Goal: Information Seeking & Learning: Learn about a topic

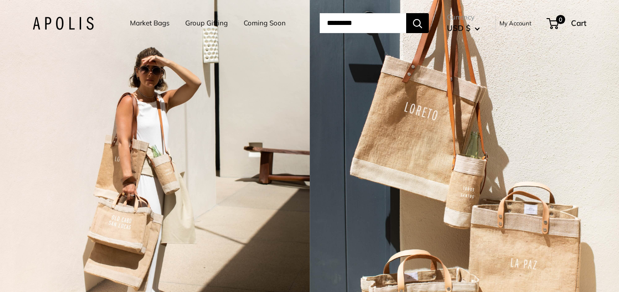
click at [593, 183] on div "2 / 7" at bounding box center [465, 146] width 310 height 292
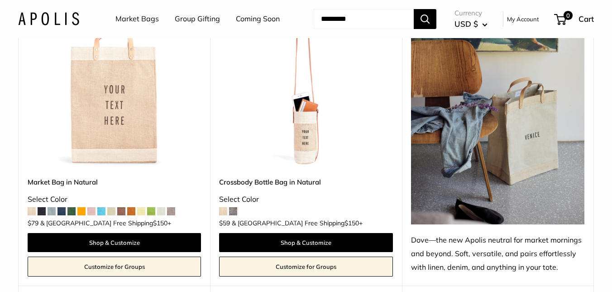
scroll to position [499, 0]
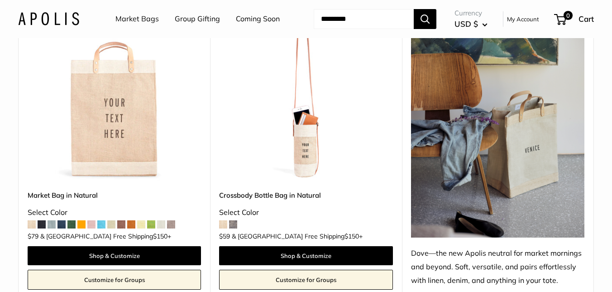
click at [88, 237] on div "Market Bag in Natural Select Color $79" at bounding box center [114, 213] width 173 height 47
click at [91, 228] on span at bounding box center [91, 224] width 8 height 8
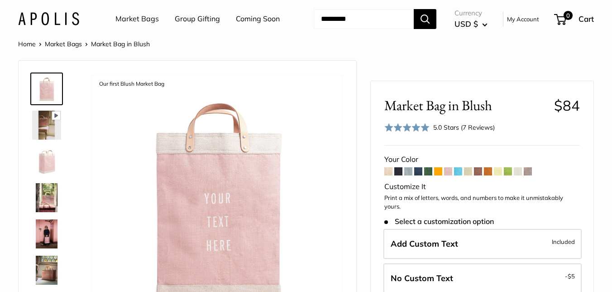
click at [66, 25] on img at bounding box center [48, 18] width 61 height 13
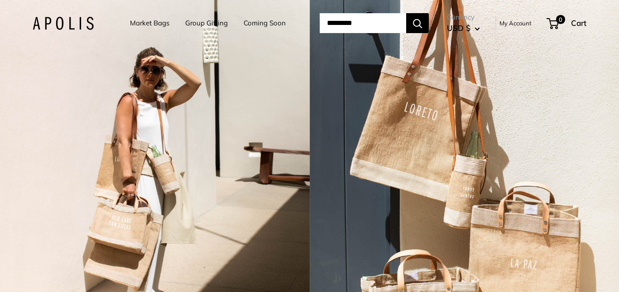
click at [147, 24] on link "Market Bags" at bounding box center [149, 23] width 39 height 13
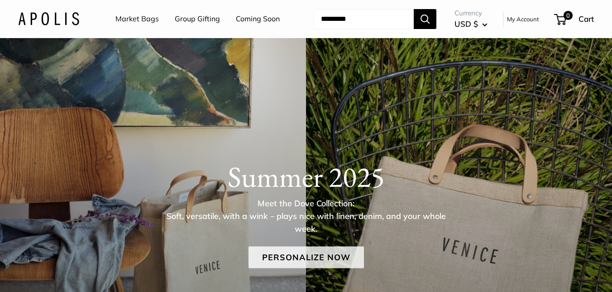
click at [335, 268] on link "Personalize Now" at bounding box center [306, 257] width 115 height 22
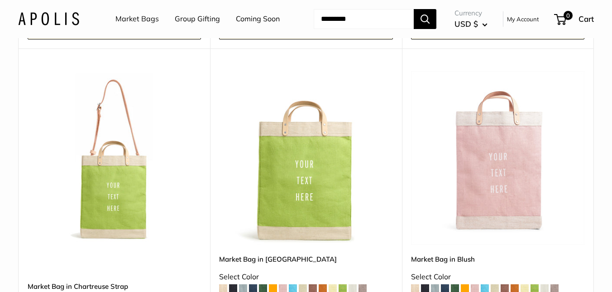
scroll to position [1382, 0]
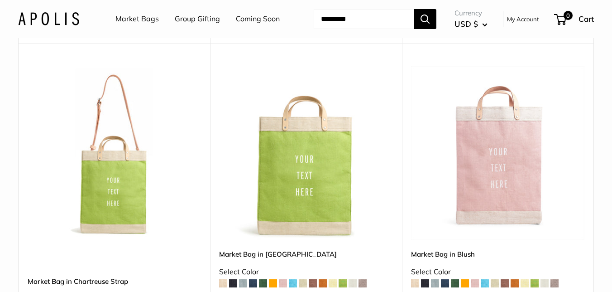
click at [0, 0] on img at bounding box center [0, 0] width 0 height 0
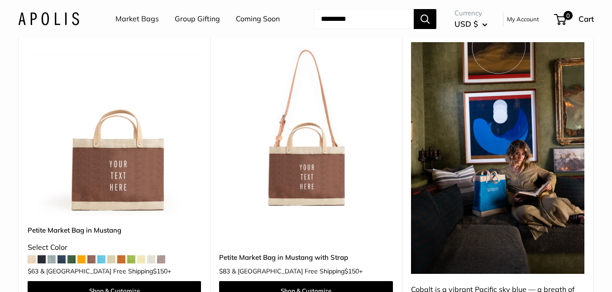
scroll to position [2731, 0]
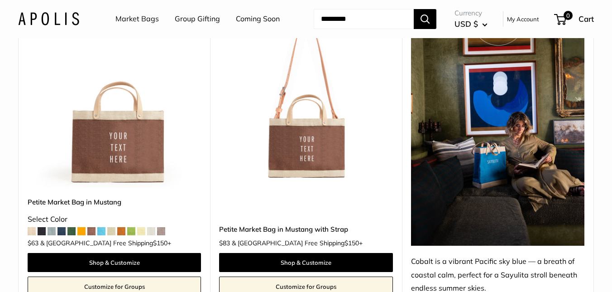
click at [92, 234] on span at bounding box center [91, 231] width 8 height 8
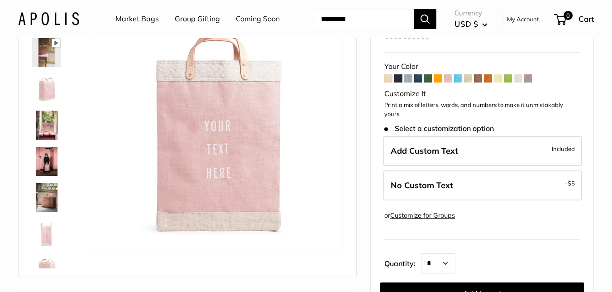
scroll to position [104, 0]
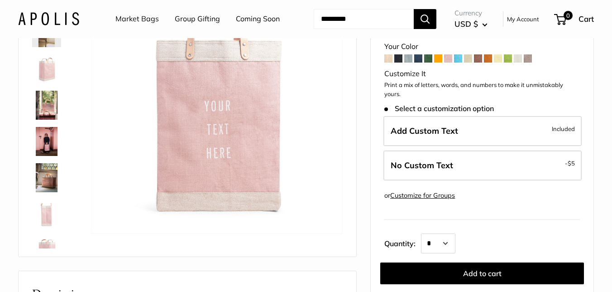
click at [44, 156] on img at bounding box center [46, 141] width 29 height 29
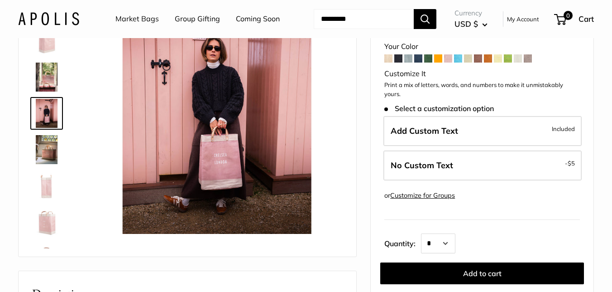
click at [48, 164] on img at bounding box center [46, 149] width 29 height 29
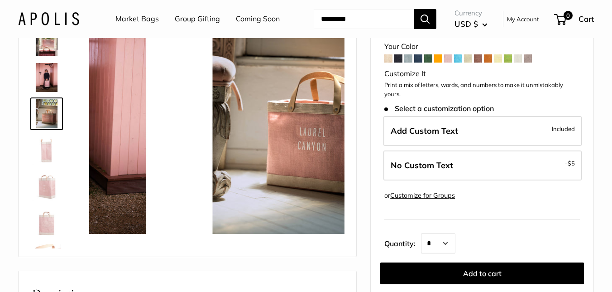
scroll to position [64, 0]
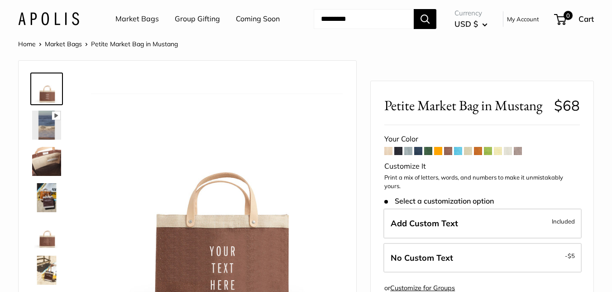
click at [44, 212] on img at bounding box center [46, 197] width 29 height 29
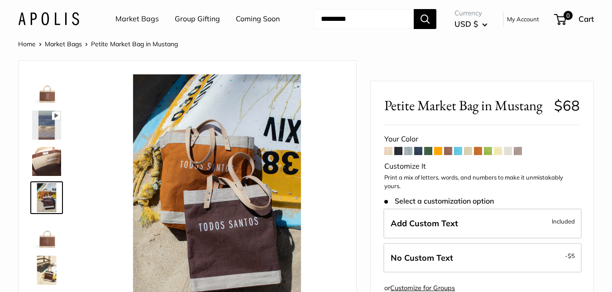
click at [148, 21] on link "Market Bags" at bounding box center [136, 19] width 43 height 14
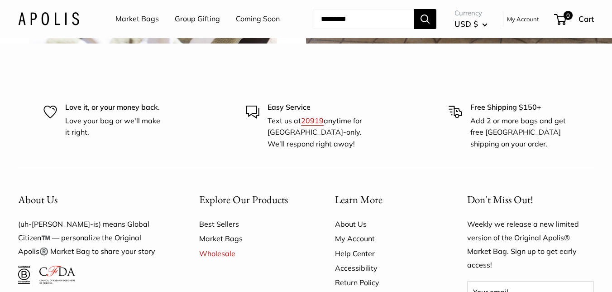
scroll to position [1940, 0]
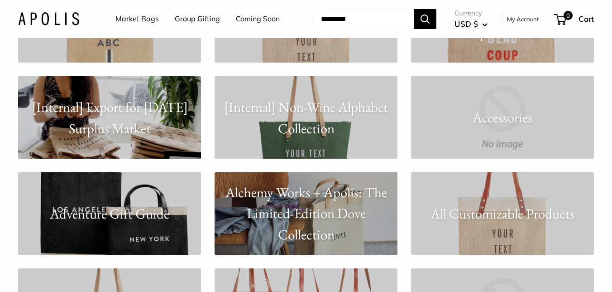
scroll to position [52, 0]
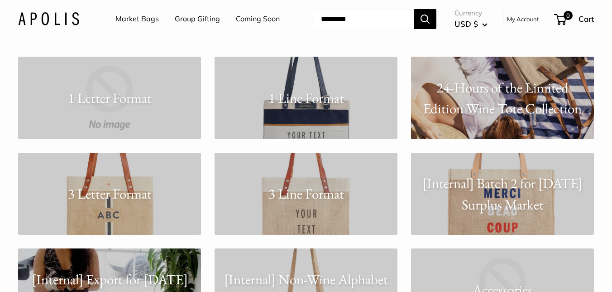
click at [306, 139] on link "1 Line Format" at bounding box center [306, 98] width 183 height 82
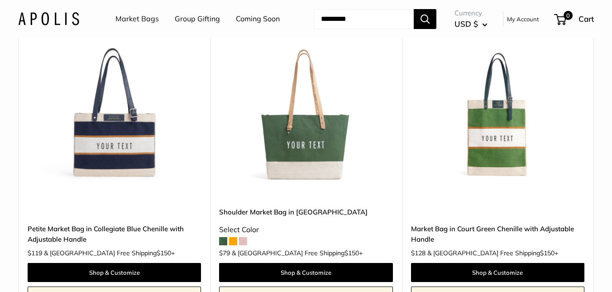
scroll to position [127, 0]
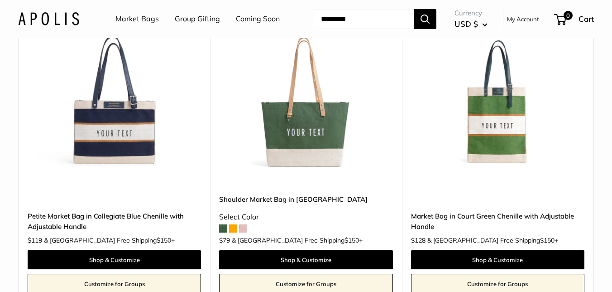
click at [245, 232] on span at bounding box center [243, 228] width 8 height 8
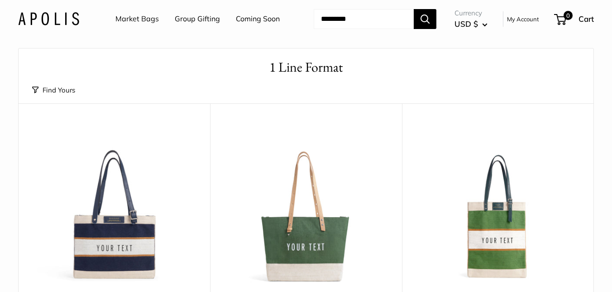
scroll to position [11, 0]
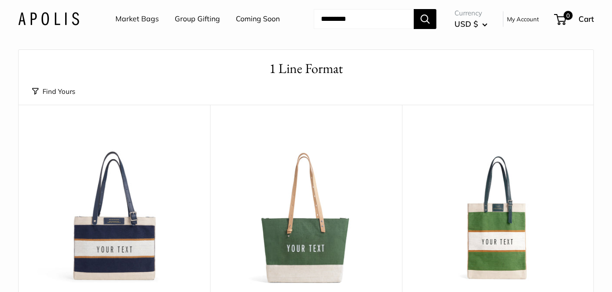
click at [322, 29] on input "Search..." at bounding box center [364, 19] width 100 height 20
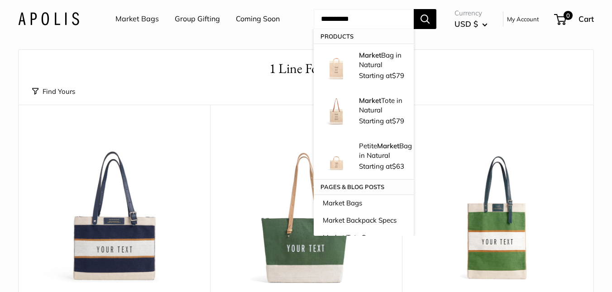
type input "**********"
click at [414, 9] on button "Search" at bounding box center [425, 19] width 23 height 20
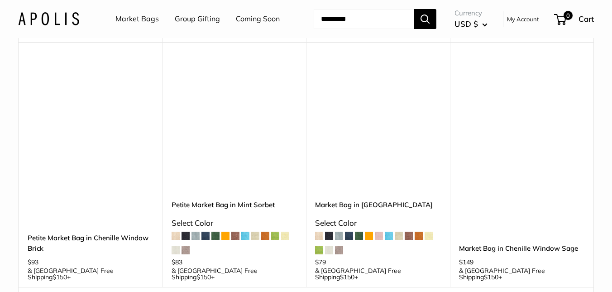
scroll to position [1269, 0]
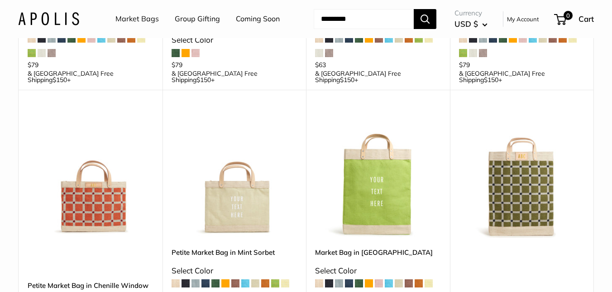
click at [380, 279] on span at bounding box center [379, 283] width 8 height 8
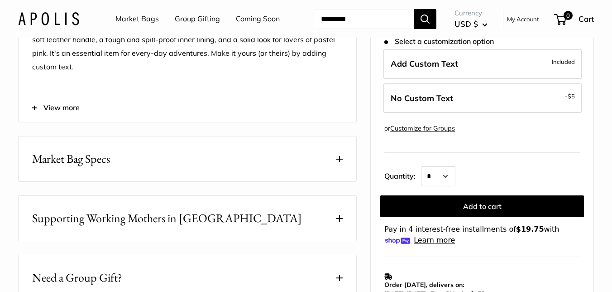
scroll to position [428, 0]
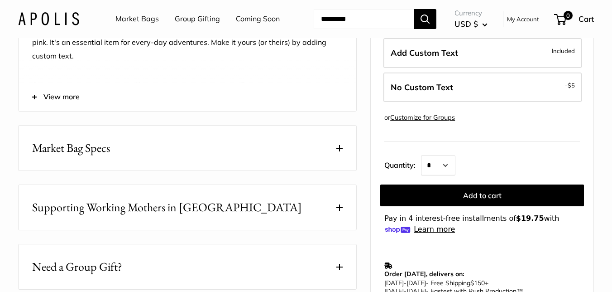
click at [340, 151] on span at bounding box center [339, 148] width 6 height 6
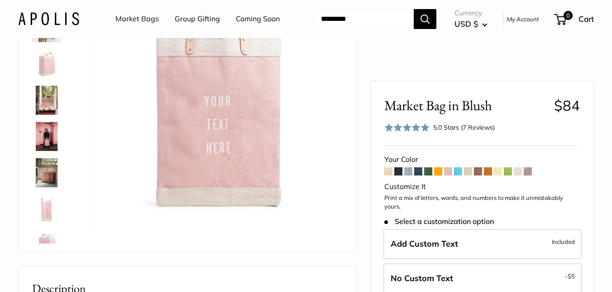
scroll to position [64, 0]
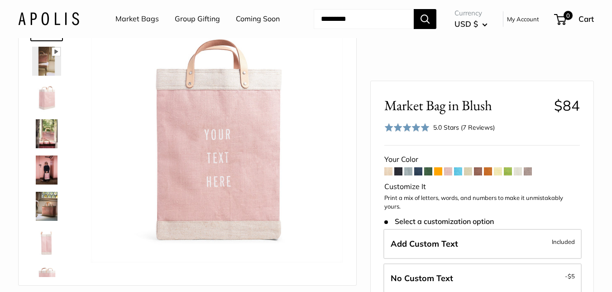
click at [50, 148] on img at bounding box center [46, 133] width 29 height 29
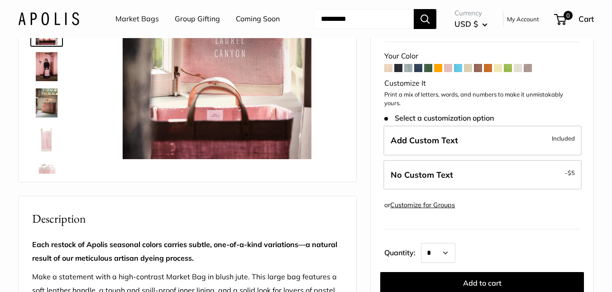
scroll to position [123, 0]
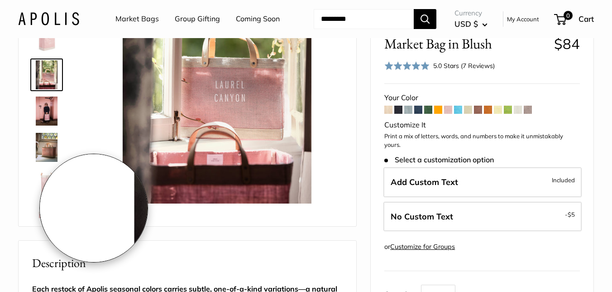
click at [78, 209] on div "Our first Blush Market Bag Pause Play % buffered 00:00 Unmute Mute Exit fullscr…" at bounding box center [187, 82] width 315 height 270
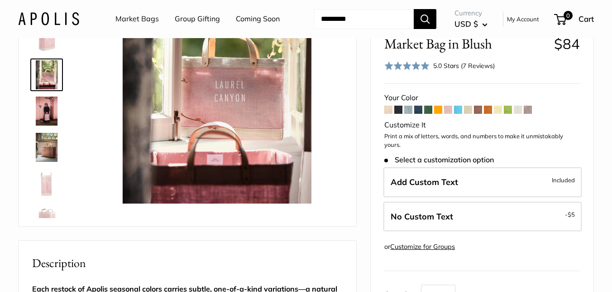
click at [39, 198] on img at bounding box center [46, 183] width 29 height 29
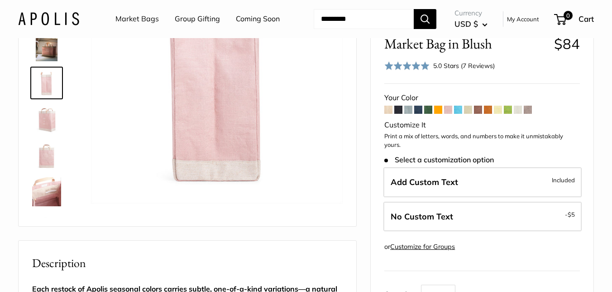
click at [50, 170] on img at bounding box center [46, 155] width 29 height 29
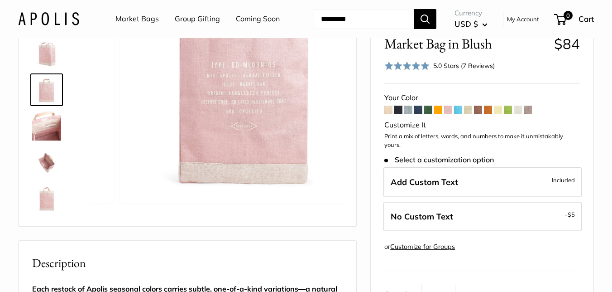
scroll to position [167, 0]
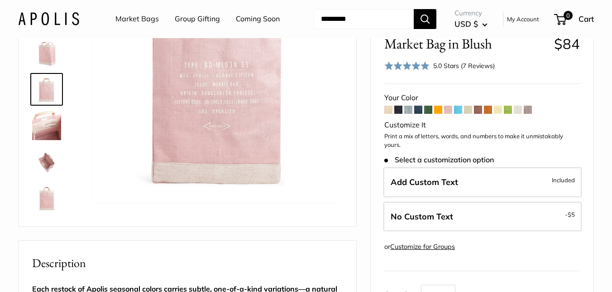
click at [51, 140] on img at bounding box center [46, 125] width 29 height 29
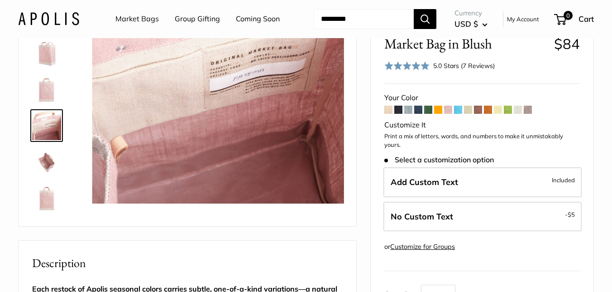
click at [53, 176] on img at bounding box center [46, 161] width 29 height 29
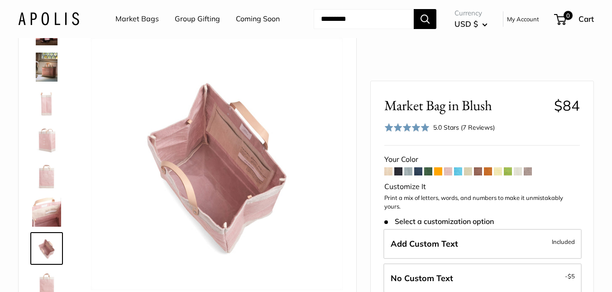
scroll to position [0, 0]
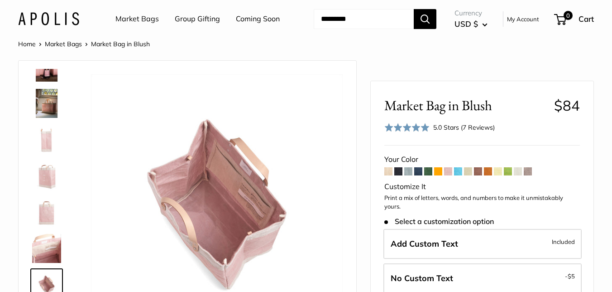
click at [39, 118] on img at bounding box center [46, 103] width 29 height 29
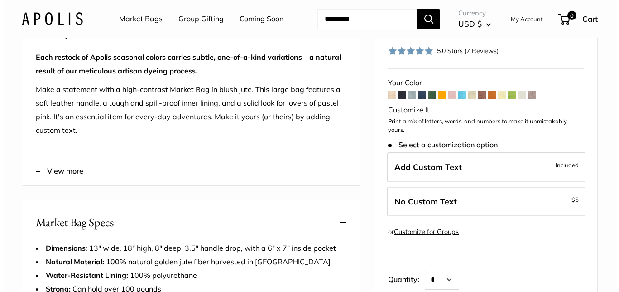
scroll to position [206, 0]
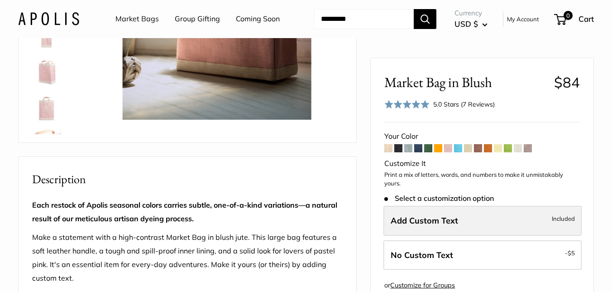
click at [485, 216] on label "Add Custom Text Included" at bounding box center [482, 220] width 198 height 30
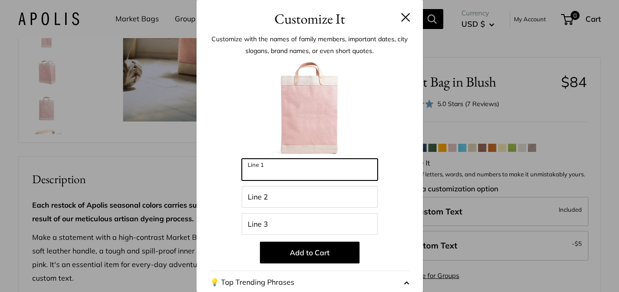
click at [310, 174] on input "Line 1" at bounding box center [310, 169] width 136 height 22
type input "****"
click at [401, 15] on button at bounding box center [405, 17] width 9 height 9
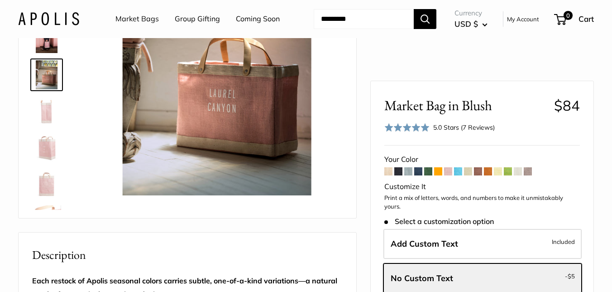
scroll to position [0, 0]
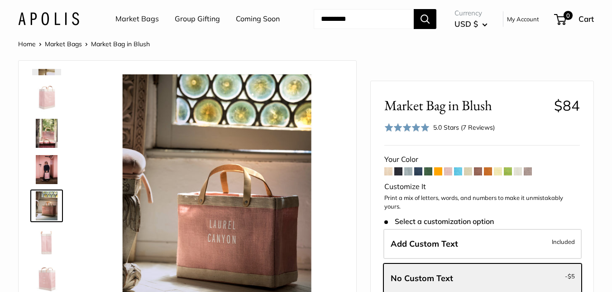
click at [211, 5] on li "Group Gifting" at bounding box center [197, 19] width 45 height 29
click at [206, 16] on link "Group Gifting" at bounding box center [197, 19] width 45 height 14
click at [50, 111] on img at bounding box center [46, 96] width 29 height 29
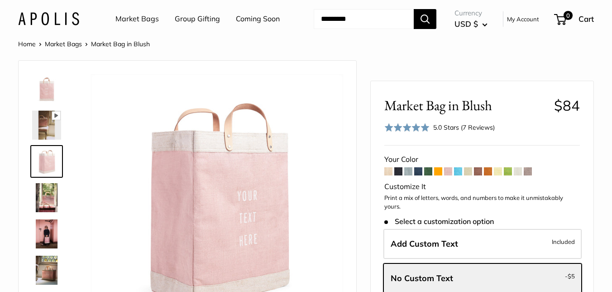
click at [144, 18] on link "Market Bags" at bounding box center [136, 19] width 43 height 14
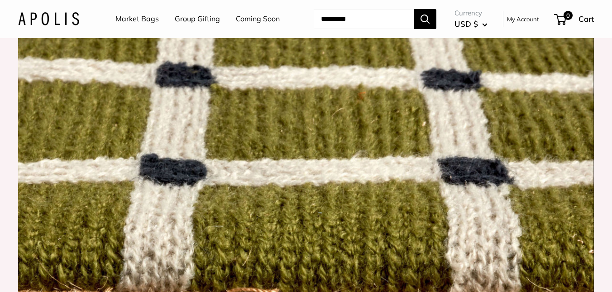
scroll to position [779, 0]
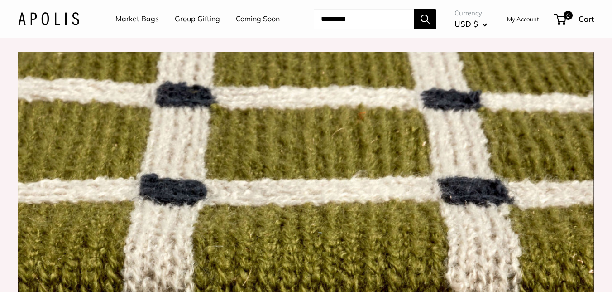
drag, startPoint x: 345, startPoint y: 32, endPoint x: 351, endPoint y: 23, distance: 10.7
click at [345, 29] on input "Search..." at bounding box center [364, 19] width 100 height 20
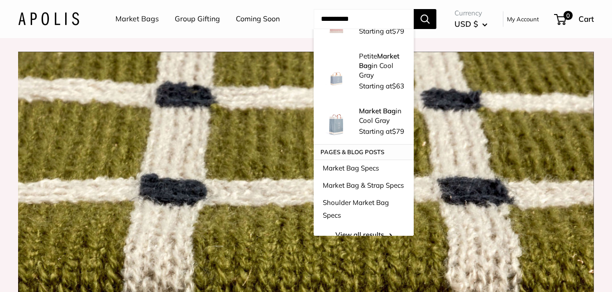
scroll to position [92, 0]
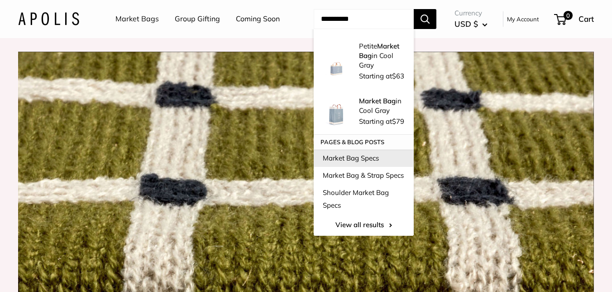
type input "**********"
click at [368, 167] on link "Market Bag Specs" at bounding box center [364, 157] width 100 height 17
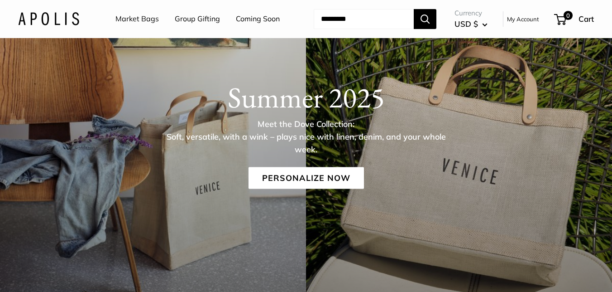
scroll to position [55, 0]
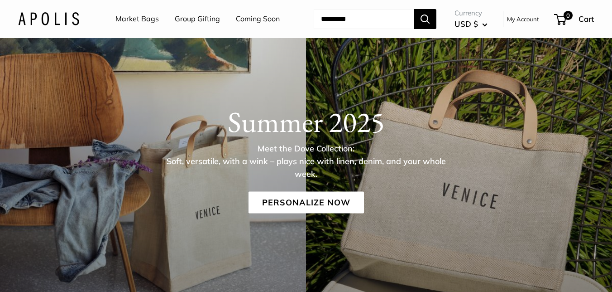
click at [147, 19] on link "Market Bags" at bounding box center [136, 19] width 43 height 14
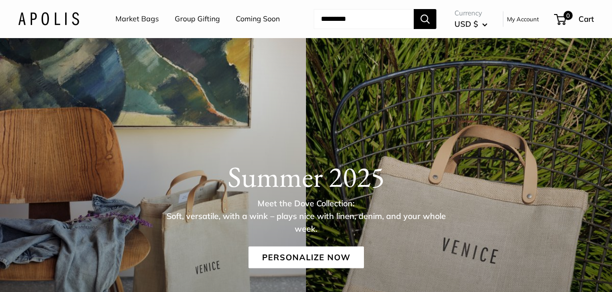
click at [341, 29] on input "Search..." at bounding box center [364, 19] width 100 height 20
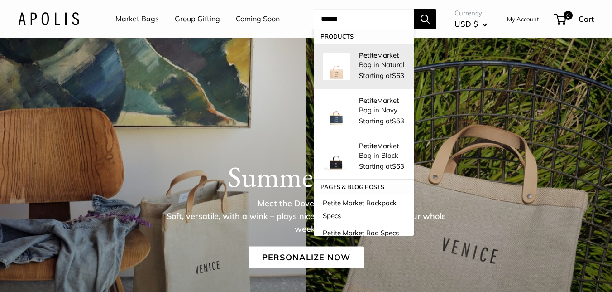
type input "******"
click at [384, 69] on p "Petite Market Bag in Natural" at bounding box center [382, 59] width 46 height 19
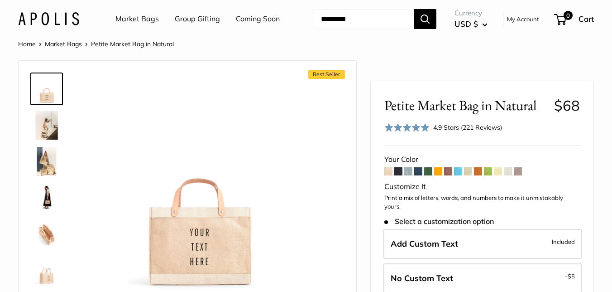
click at [387, 175] on span at bounding box center [388, 171] width 8 height 8
click at [350, 29] on input "Search..." at bounding box center [364, 19] width 100 height 20
type input "*****"
click at [414, 9] on button "Search" at bounding box center [425, 19] width 23 height 20
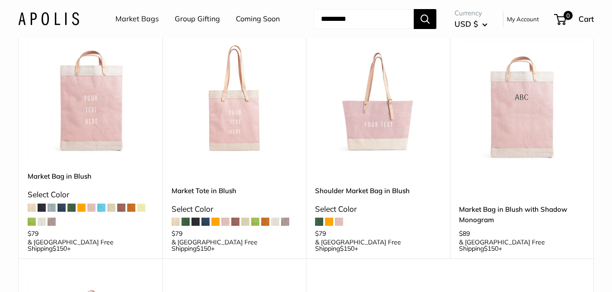
scroll to position [101, 0]
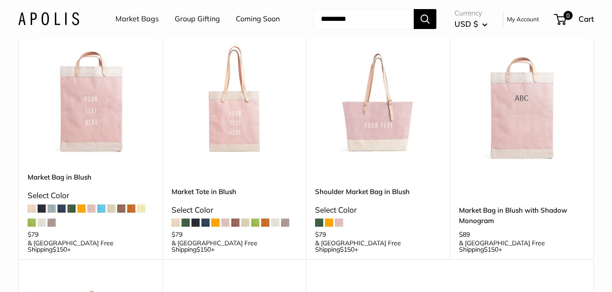
click at [0, 0] on img at bounding box center [0, 0] width 0 height 0
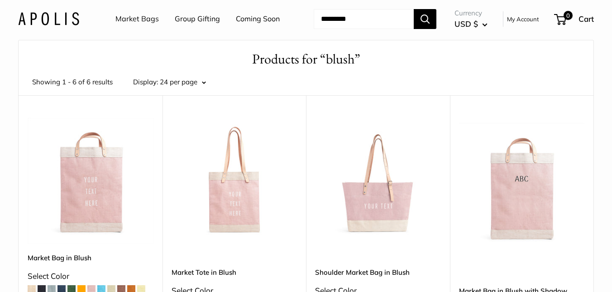
scroll to position [0, 0]
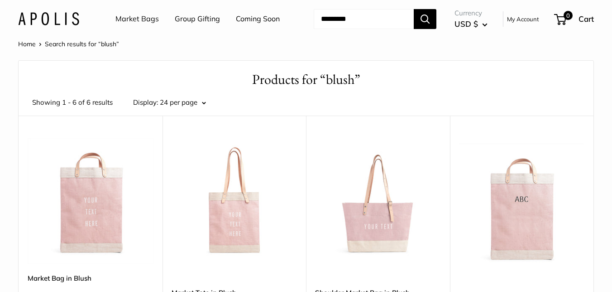
click at [347, 29] on input "Search..." at bounding box center [364, 19] width 100 height 20
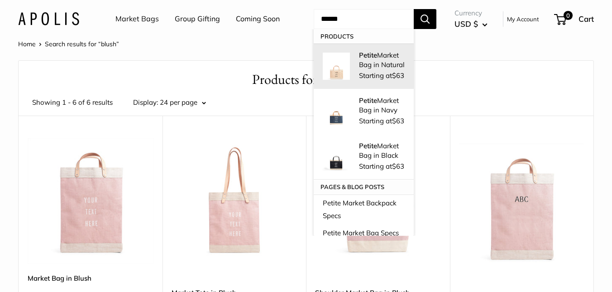
type input "******"
click at [367, 80] on span "Starting at $63" at bounding box center [381, 75] width 45 height 9
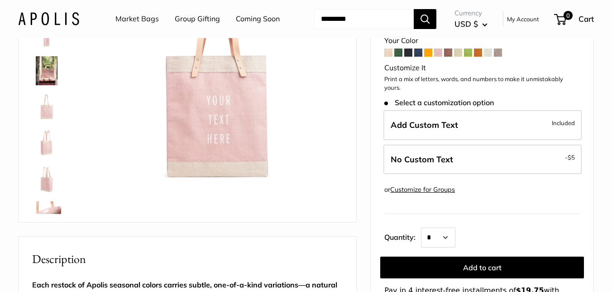
scroll to position [38, 0]
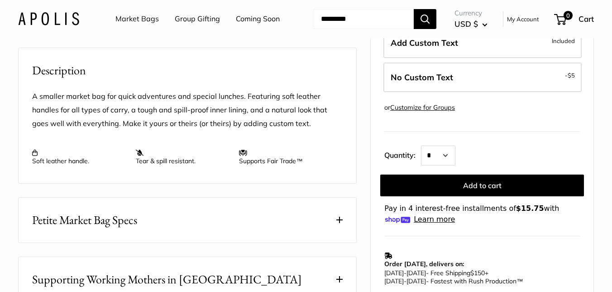
scroll to position [313, 0]
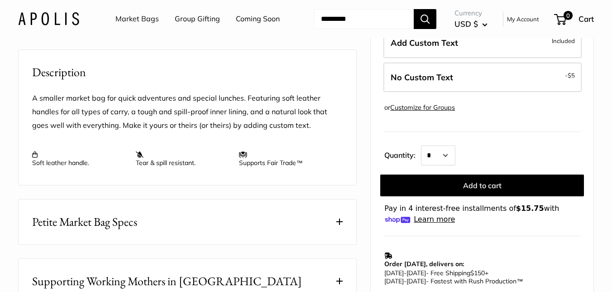
click at [344, 244] on button "Petite Market Bag Specs" at bounding box center [188, 221] width 338 height 45
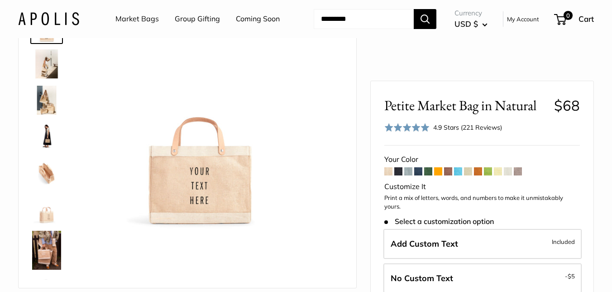
scroll to position [0, 0]
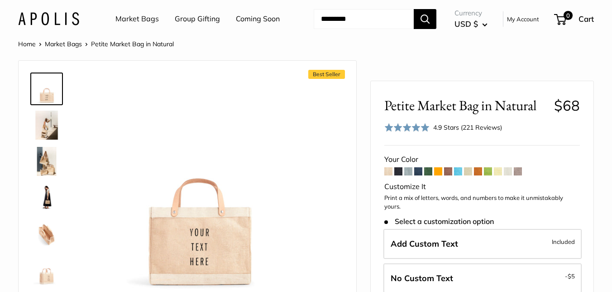
click at [52, 139] on img at bounding box center [46, 124] width 29 height 29
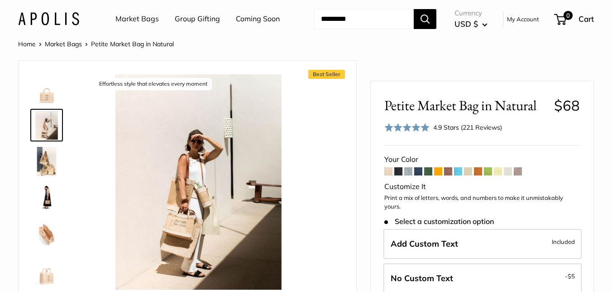
click at [50, 212] on img at bounding box center [46, 197] width 29 height 29
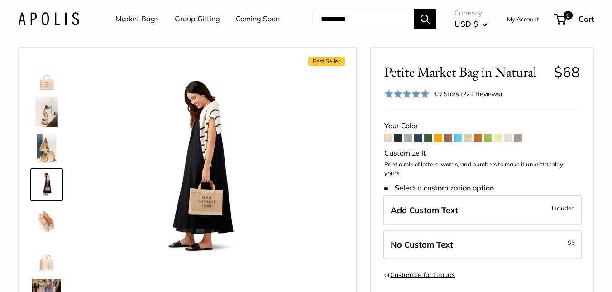
scroll to position [114, 0]
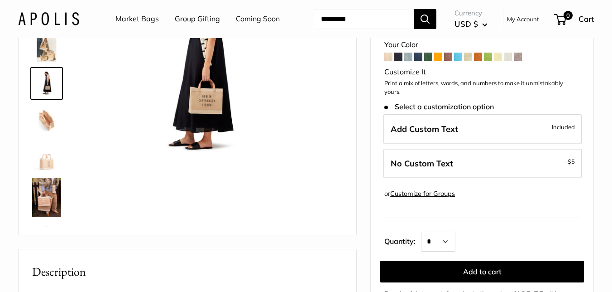
drag, startPoint x: 612, startPoint y: 21, endPoint x: 616, endPoint y: 11, distance: 10.8
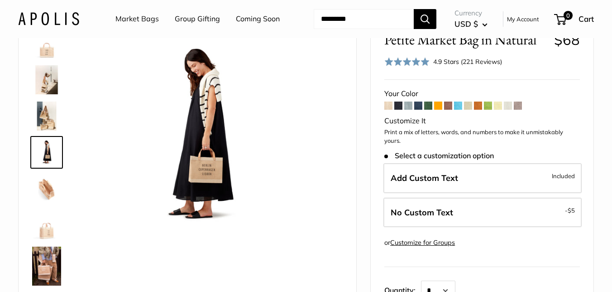
scroll to position [24, 0]
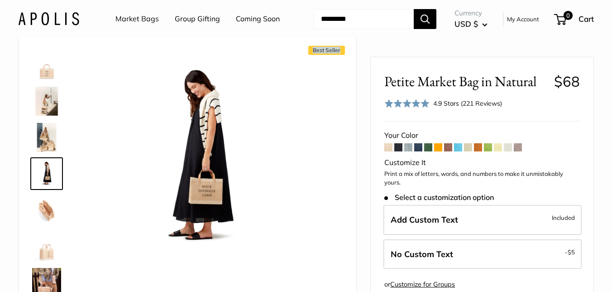
click at [410, 151] on span at bounding box center [408, 147] width 8 height 8
